Goal: Task Accomplishment & Management: Manage account settings

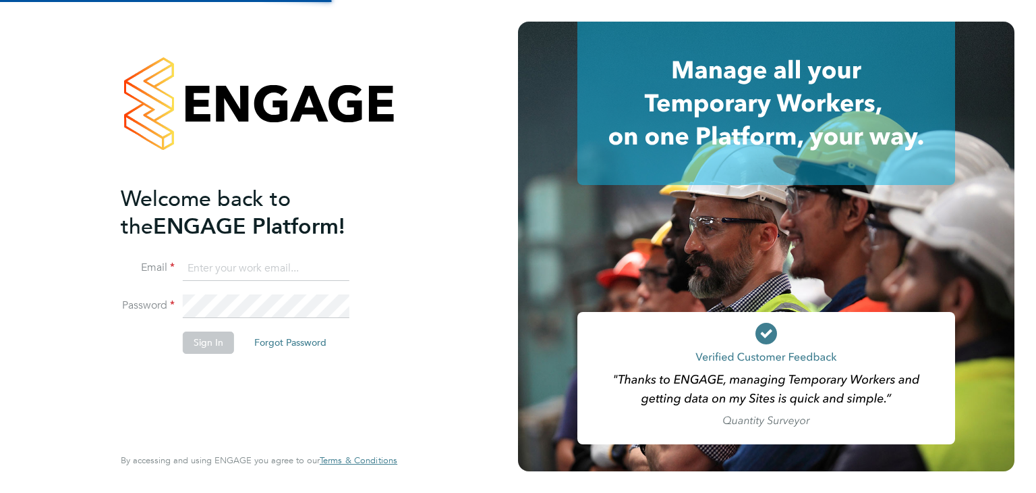
type input "[EMAIL_ADDRESS][DOMAIN_NAME]"
click at [205, 346] on button "Sign In" at bounding box center [208, 342] width 51 height 22
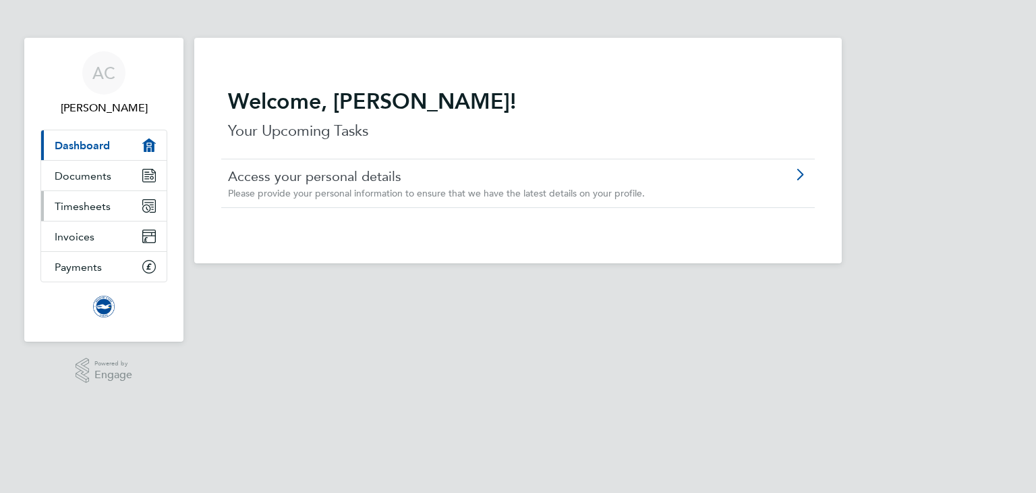
click at [92, 206] on span "Timesheets" at bounding box center [83, 206] width 56 height 13
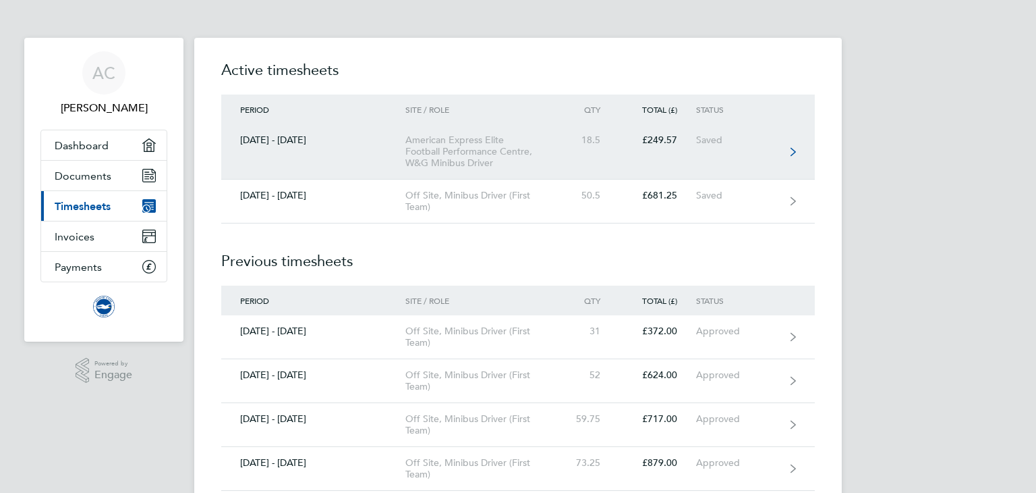
click at [300, 132] on link "[DATE] - [DATE] American Express Elite Football Performance Centre, W&G Minibus…" at bounding box center [518, 151] width 594 height 55
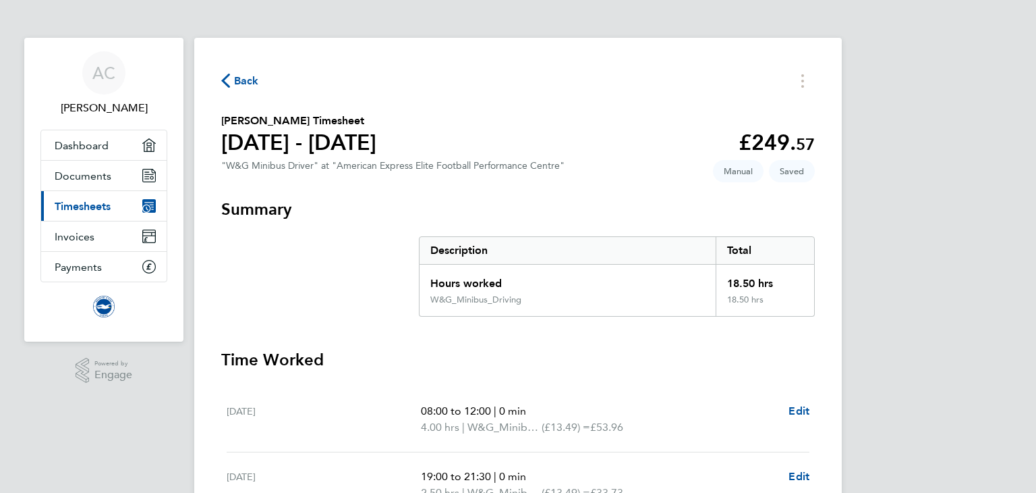
click at [83, 204] on span "Timesheets" at bounding box center [83, 206] width 56 height 13
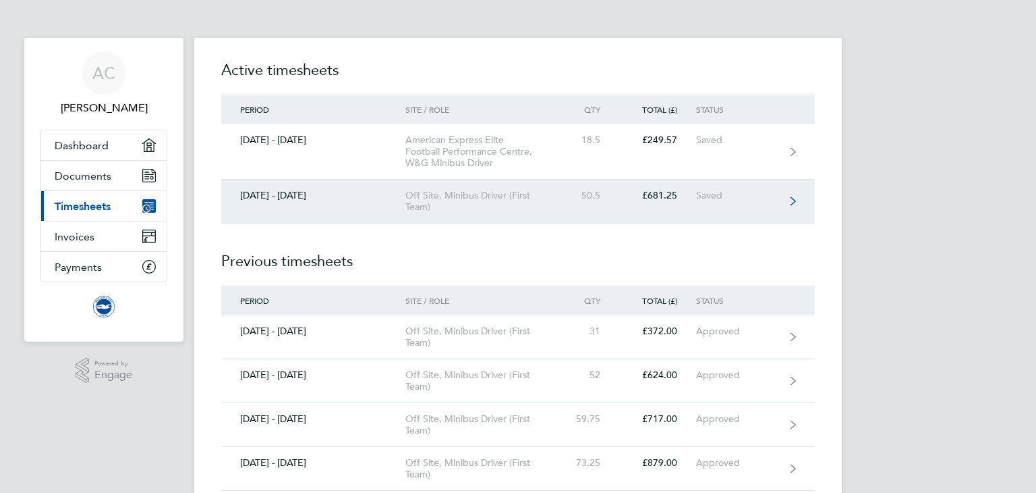
click at [426, 199] on div "Off Site, Minibus Driver (First Team)" at bounding box center [483, 201] width 155 height 23
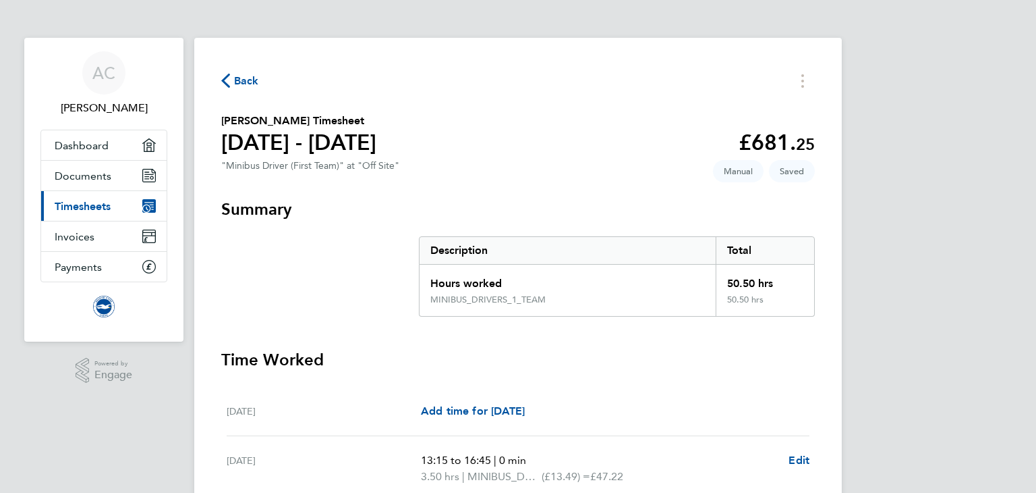
click at [103, 207] on span "Timesheets" at bounding box center [83, 206] width 56 height 13
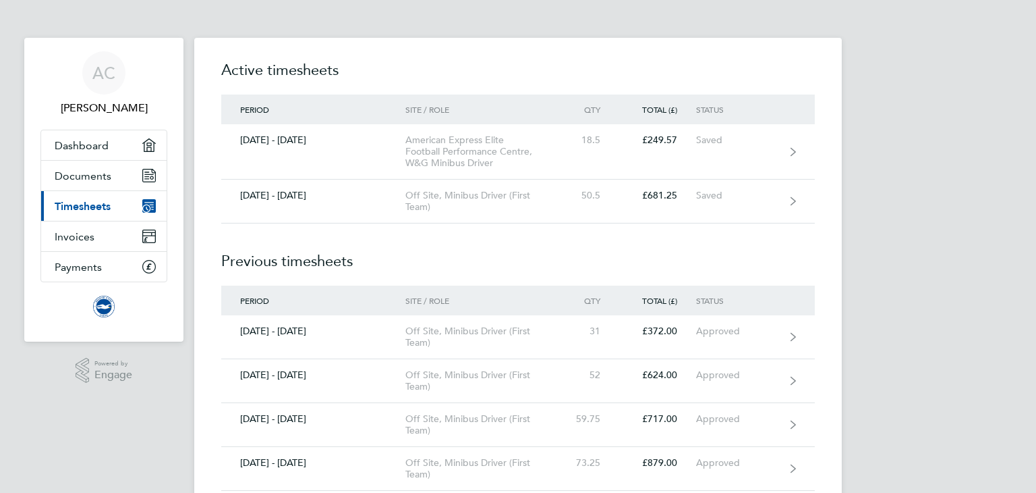
click at [94, 76] on span "AC" at bounding box center [103, 73] width 23 height 18
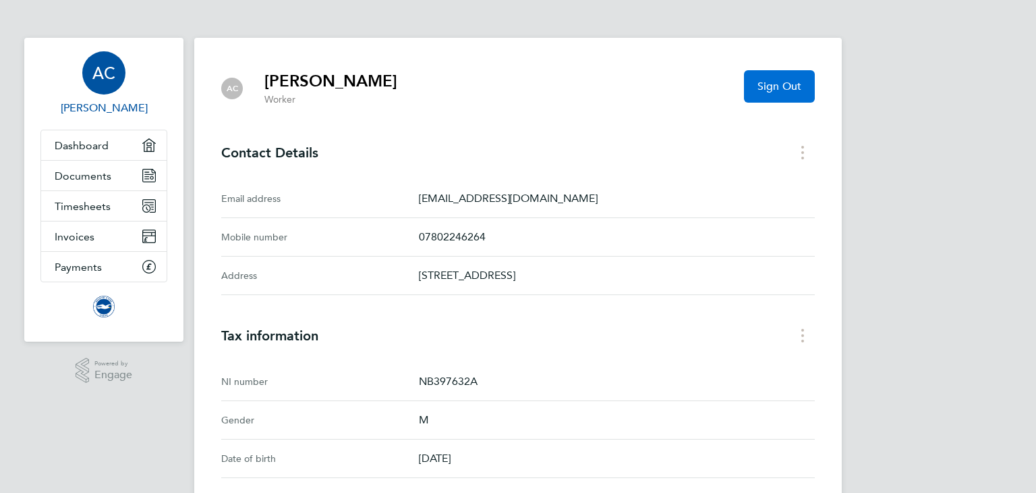
click at [773, 84] on span "Sign Out" at bounding box center [780, 86] width 44 height 13
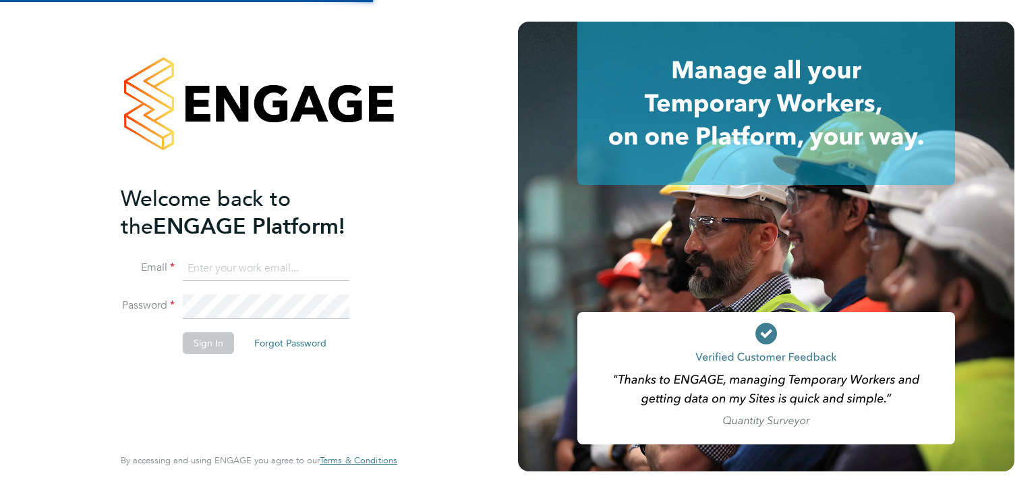
type input "[EMAIL_ADDRESS][DOMAIN_NAME]"
